Goal: Find specific page/section

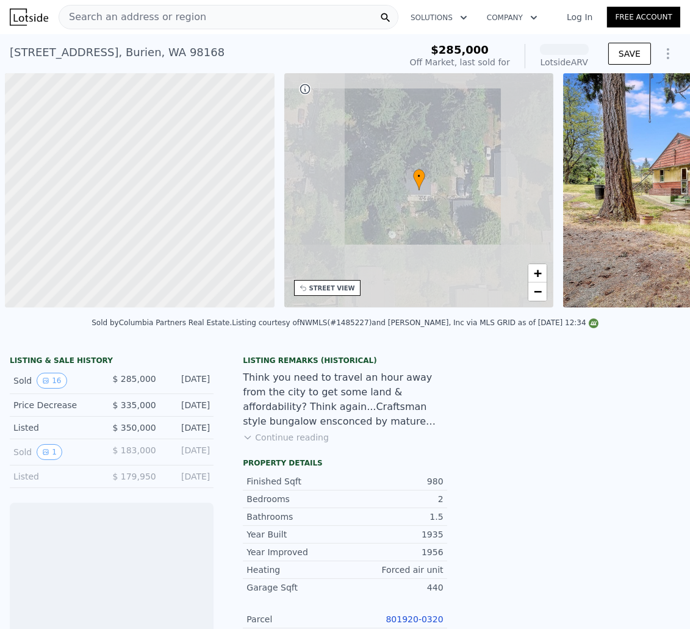
scroll to position [0, 4]
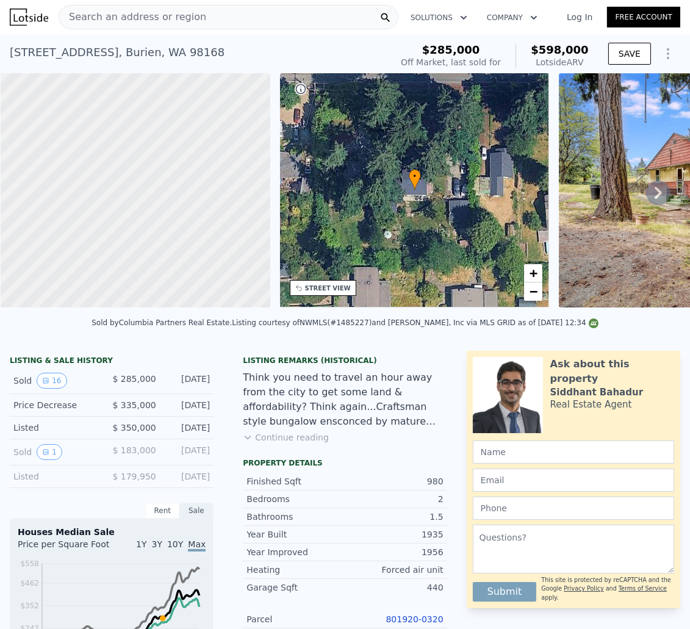
click at [554, 51] on span "$598,000" at bounding box center [560, 49] width 58 height 13
drag, startPoint x: 578, startPoint y: 49, endPoint x: 521, endPoint y: 43, distance: 58.2
click at [521, 43] on div "$285,000 Off Market, last sold for $598,000 Lotside ARV" at bounding box center [495, 56] width 198 height 34
copy span "$598,000"
drag, startPoint x: 198, startPoint y: 65, endPoint x: 198, endPoint y: 57, distance: 7.9
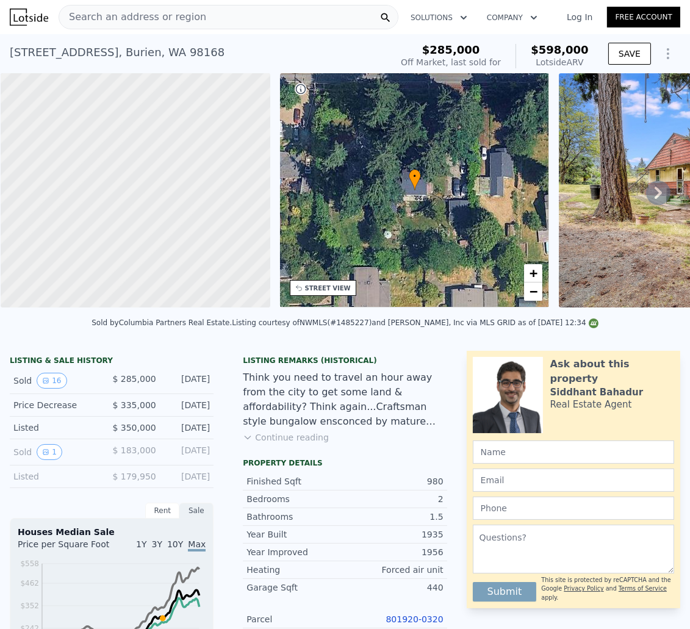
click at [197, 65] on div "[STREET_ADDRESS] Sold [DATE] for $285k (~ARV $598k )" at bounding box center [198, 56] width 377 height 34
drag, startPoint x: 156, startPoint y: 56, endPoint x: 86, endPoint y: 15, distance: 81.5
click at [1, 56] on div "[STREET_ADDRESS] Sold [DATE] for $285k (~ARV $598k ) $285,000 Off Market, last …" at bounding box center [345, 53] width 690 height 39
copy div "[STREET_ADDRESS]"
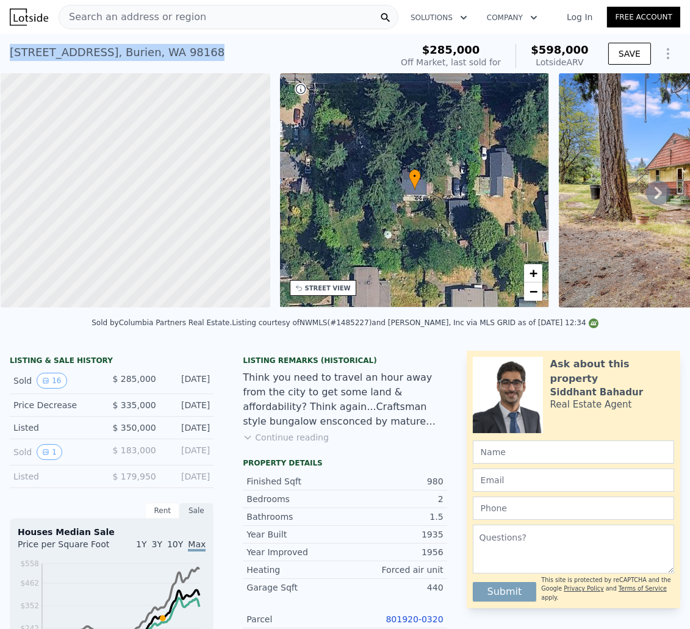
click at [347, 287] on div "STREET VIEW" at bounding box center [328, 288] width 46 height 9
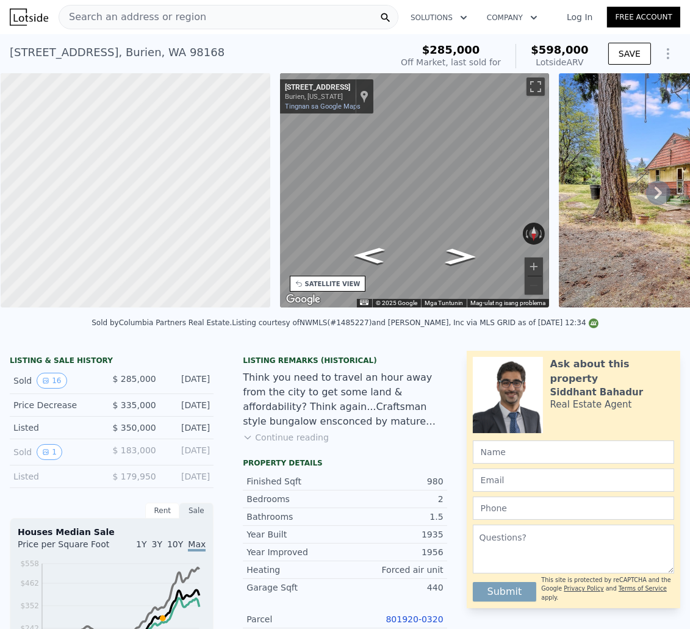
scroll to position [2, 0]
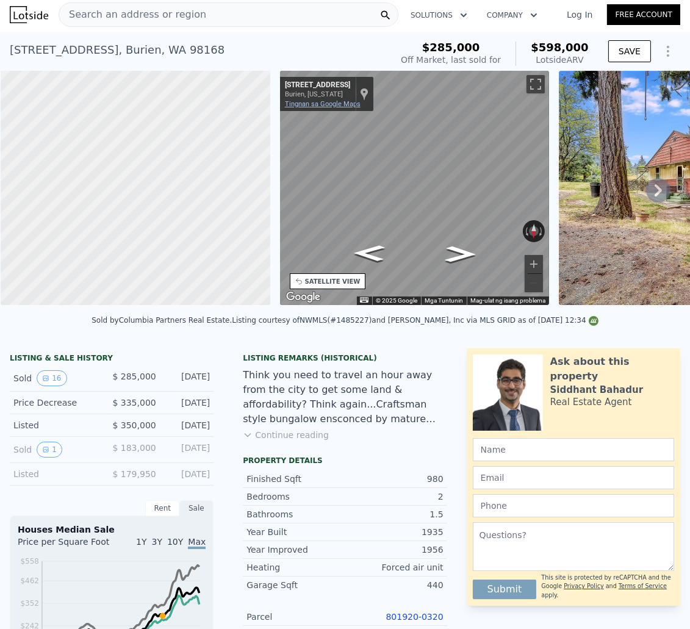
click at [351, 103] on link "Tingnan sa Google Maps" at bounding box center [323, 104] width 76 height 8
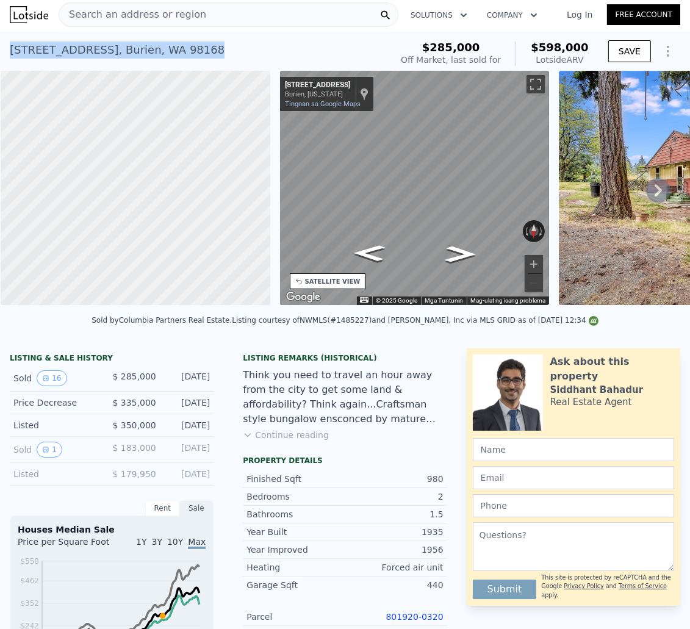
drag, startPoint x: 143, startPoint y: 47, endPoint x: 26, endPoint y: 35, distance: 117.2
click at [2, 49] on div "[STREET_ADDRESS] Sold [DATE] for $285k (~ARV $598k ) $285,000 Off Market, last …" at bounding box center [345, 51] width 690 height 39
copy div "[STREET_ADDRESS]"
click at [188, 22] on div "Search an address or region" at bounding box center [132, 14] width 147 height 23
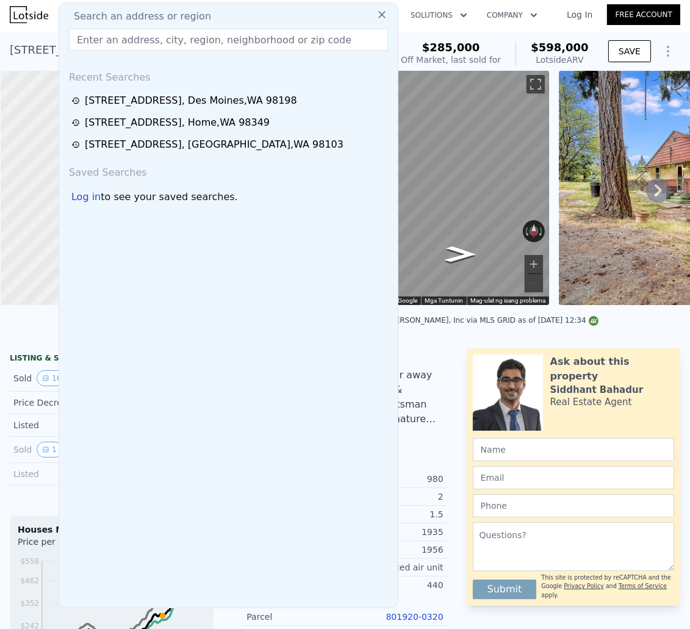
type input "[STREET_ADDRESS][PERSON_NAME]"
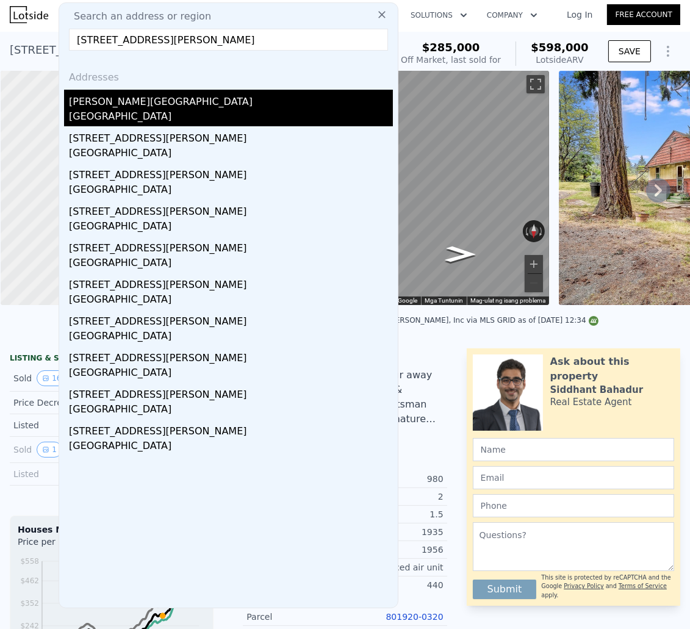
click at [175, 112] on div "[GEOGRAPHIC_DATA]" at bounding box center [231, 117] width 324 height 17
